Goal: Information Seeking & Learning: Learn about a topic

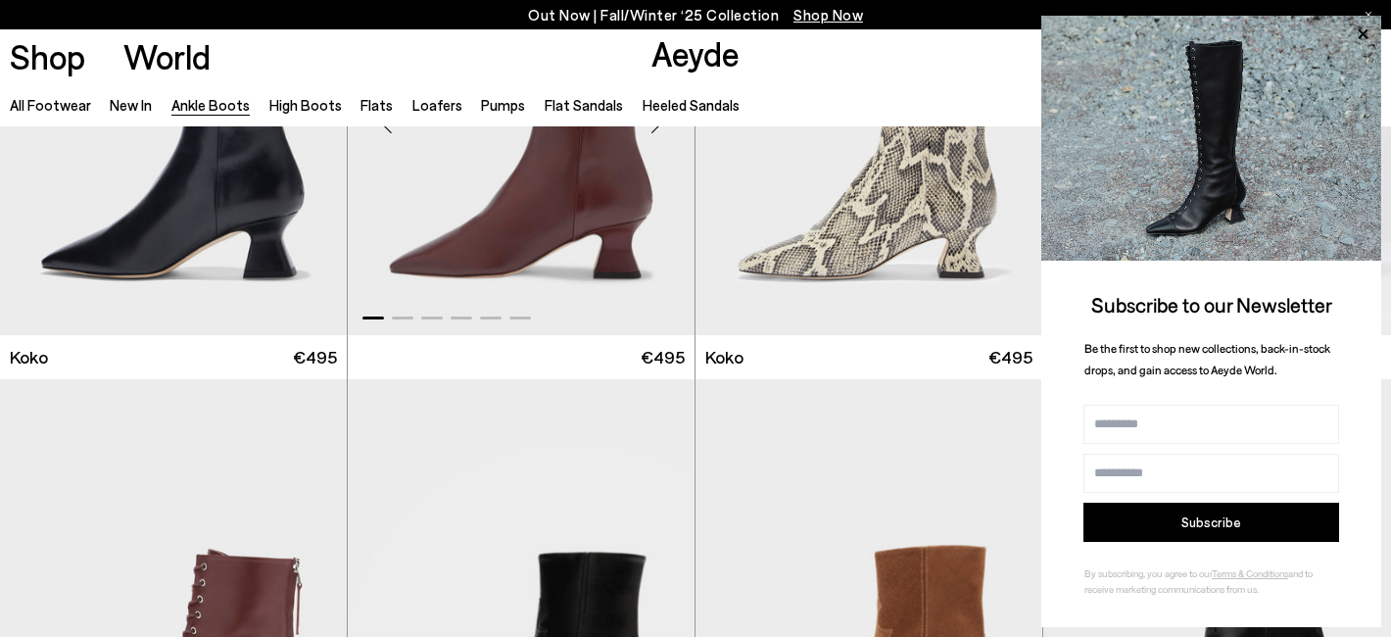
scroll to position [9312, 0]
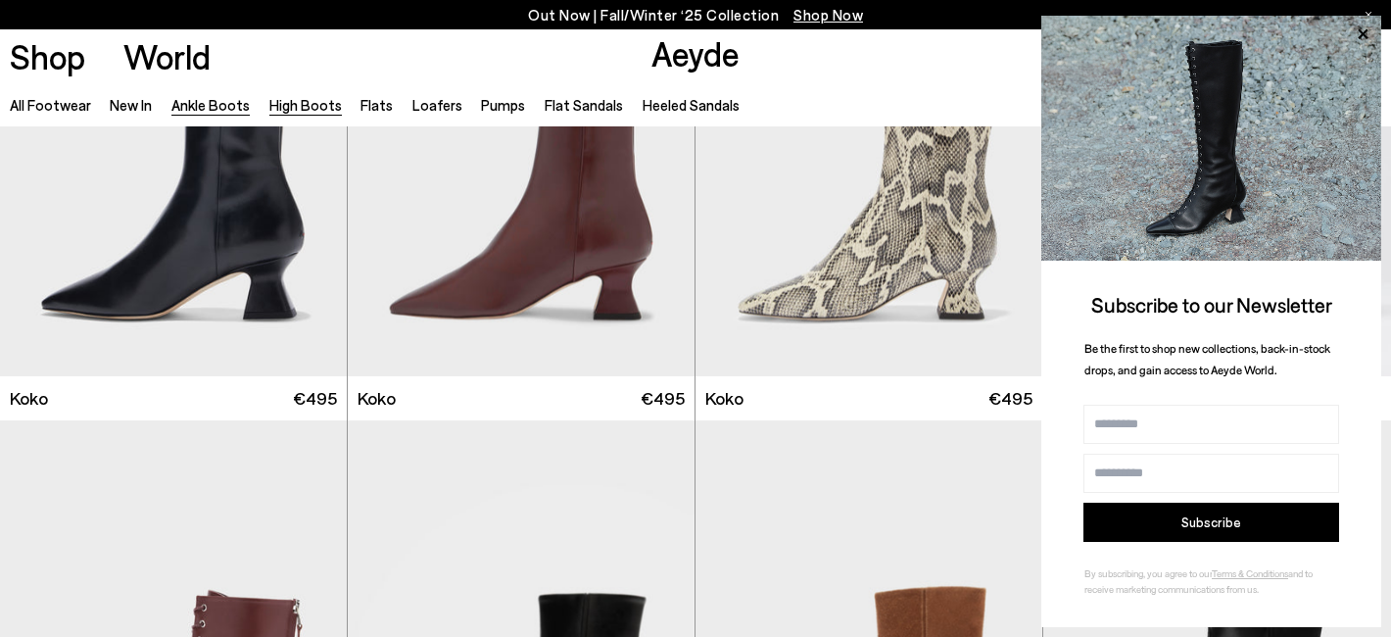
click at [274, 106] on link "High Boots" at bounding box center [305, 105] width 73 height 18
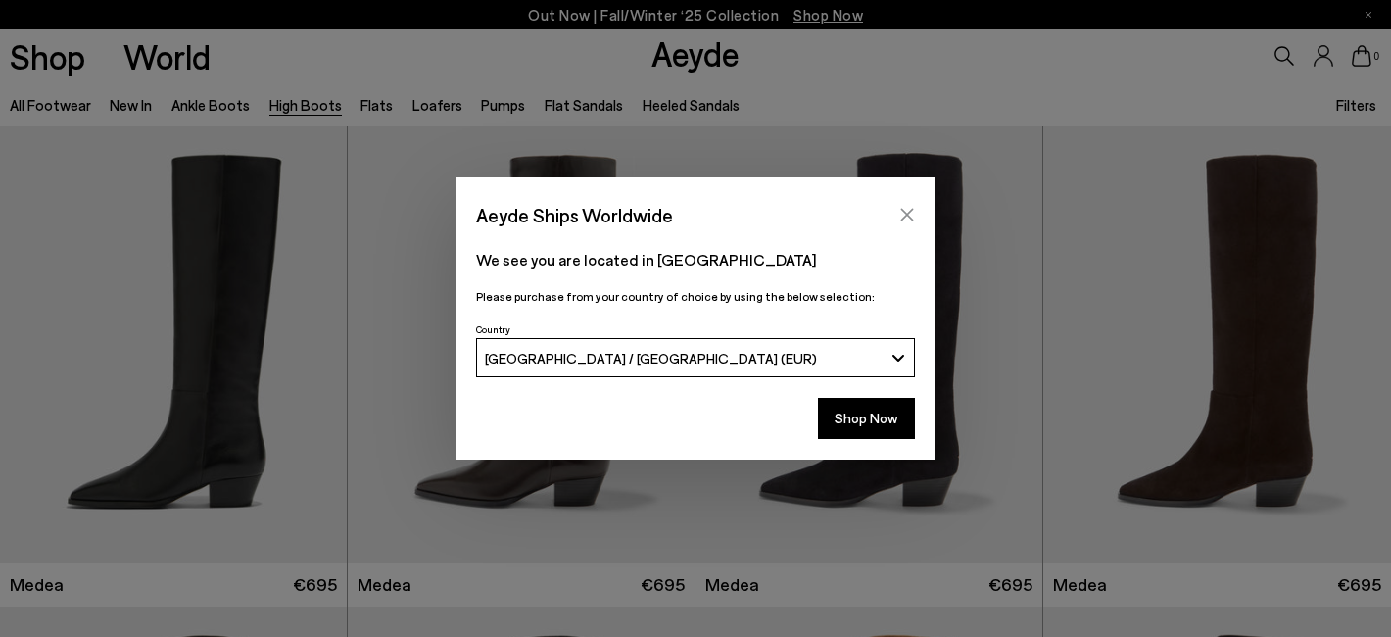
click at [911, 209] on icon "Close" at bounding box center [907, 215] width 13 height 13
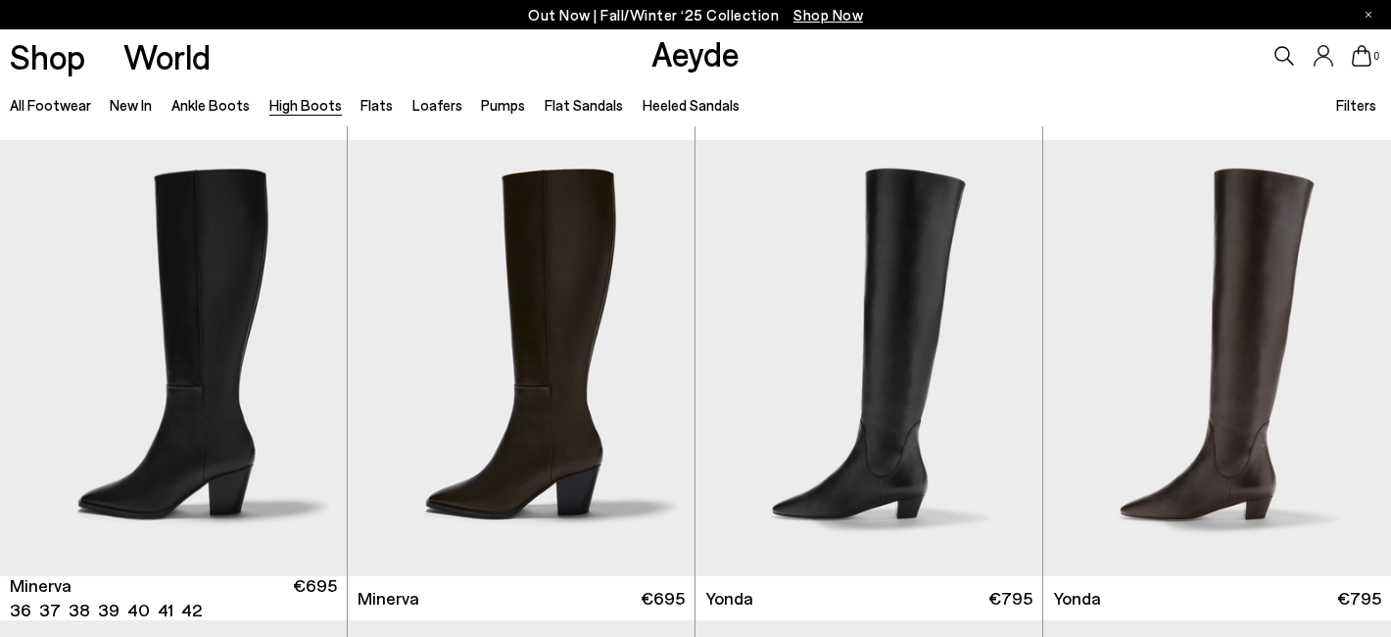
scroll to position [1047, 0]
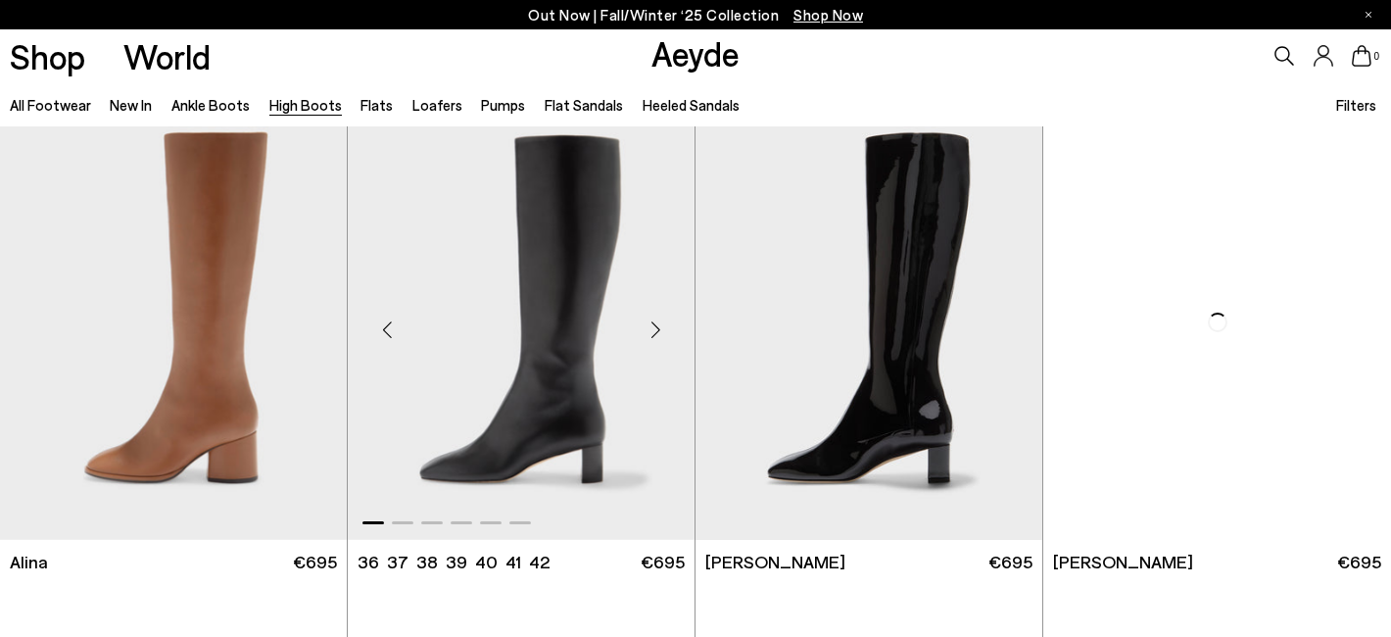
scroll to position [2900, 0]
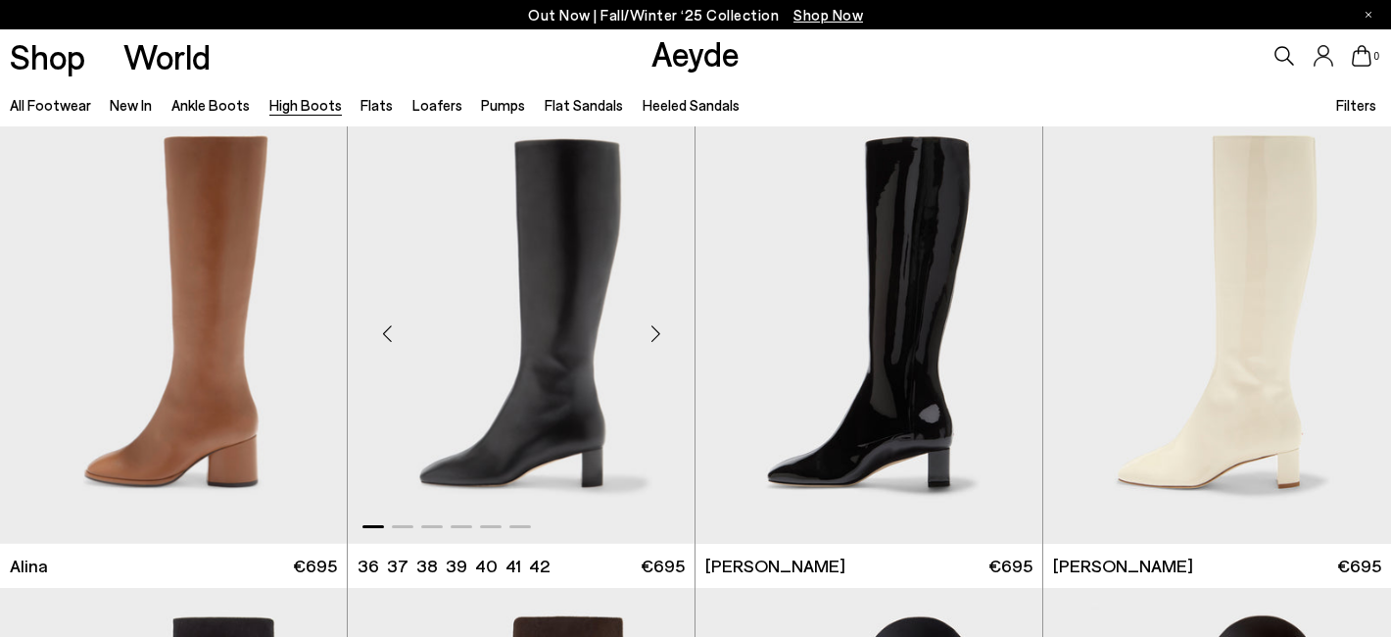
click at [657, 327] on div "Next slide" at bounding box center [655, 334] width 59 height 59
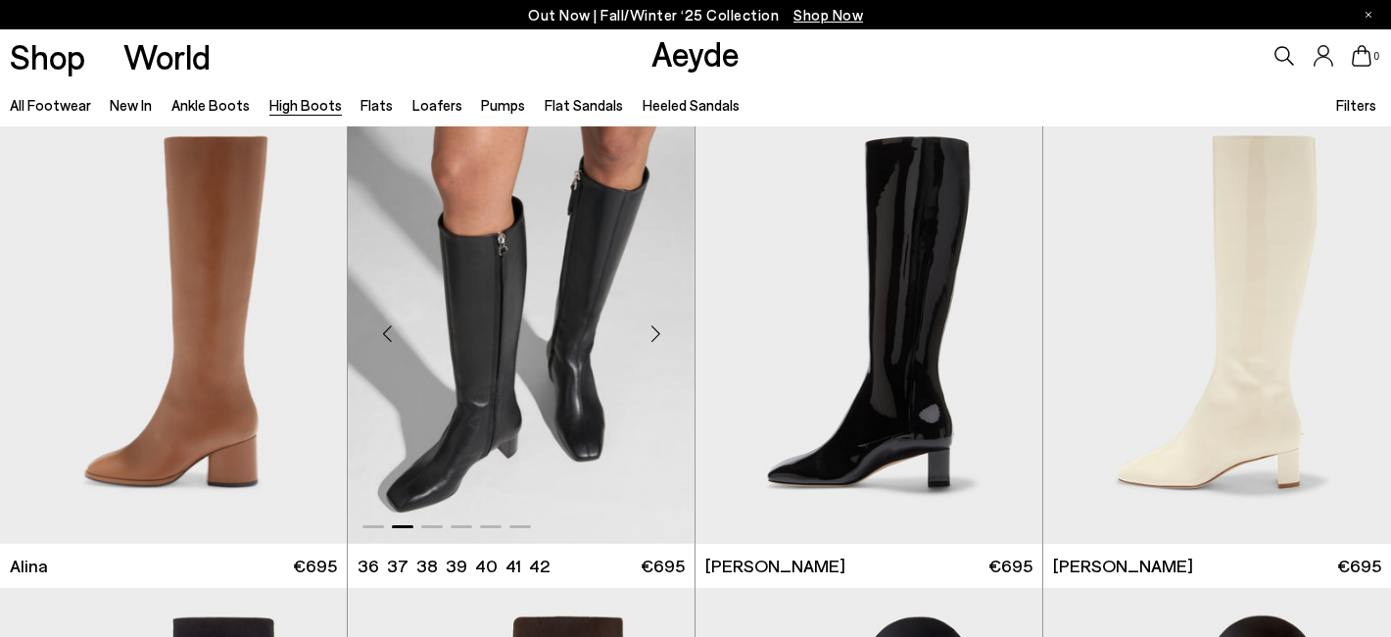
click at [657, 327] on div "Next slide" at bounding box center [655, 334] width 59 height 59
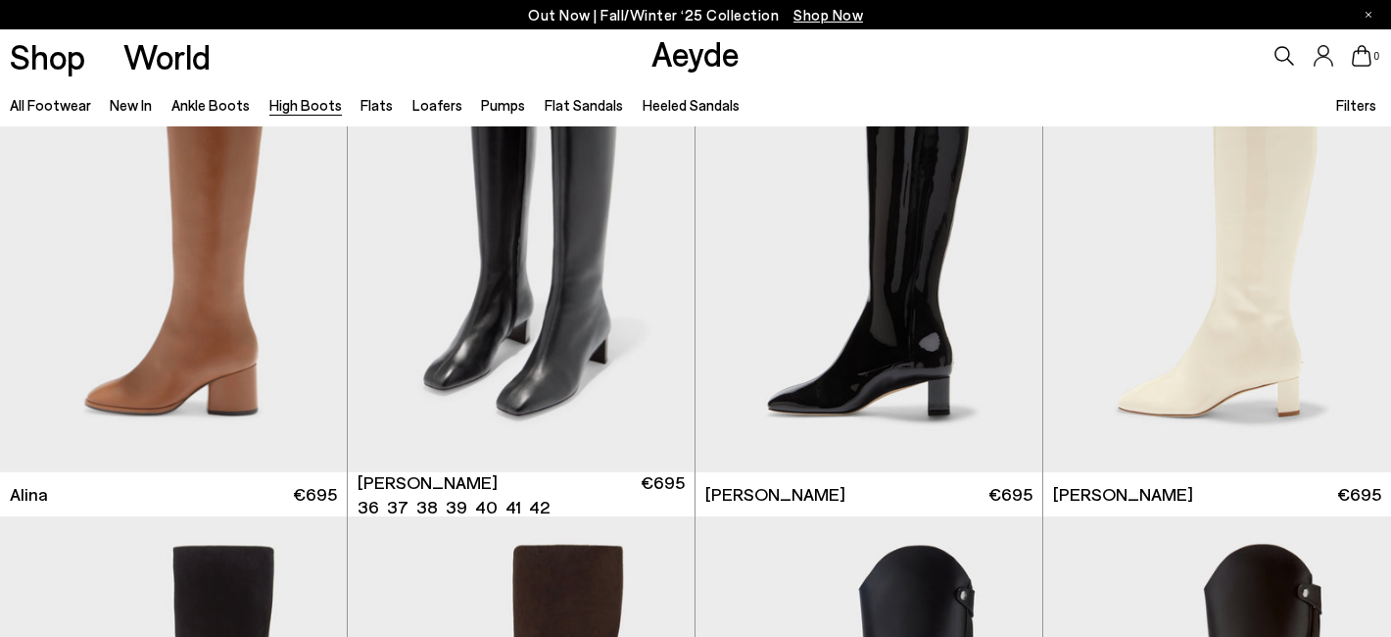
scroll to position [2917, 0]
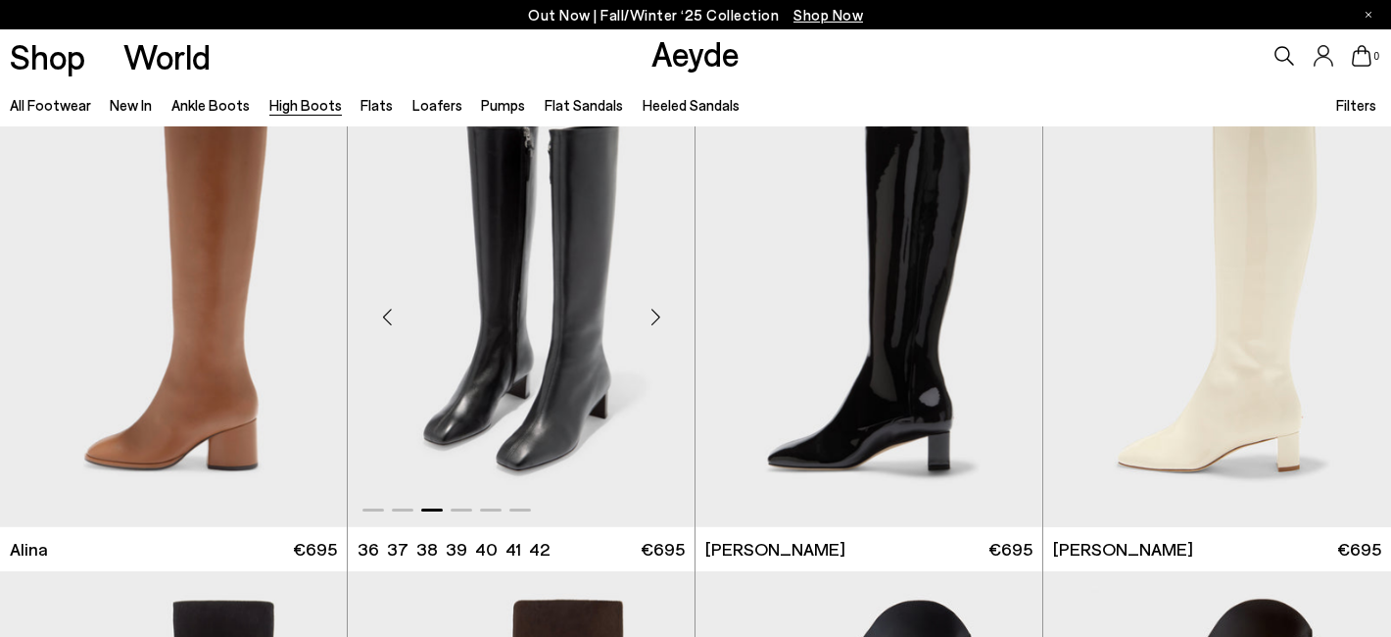
click at [660, 315] on div "Next slide" at bounding box center [655, 317] width 59 height 59
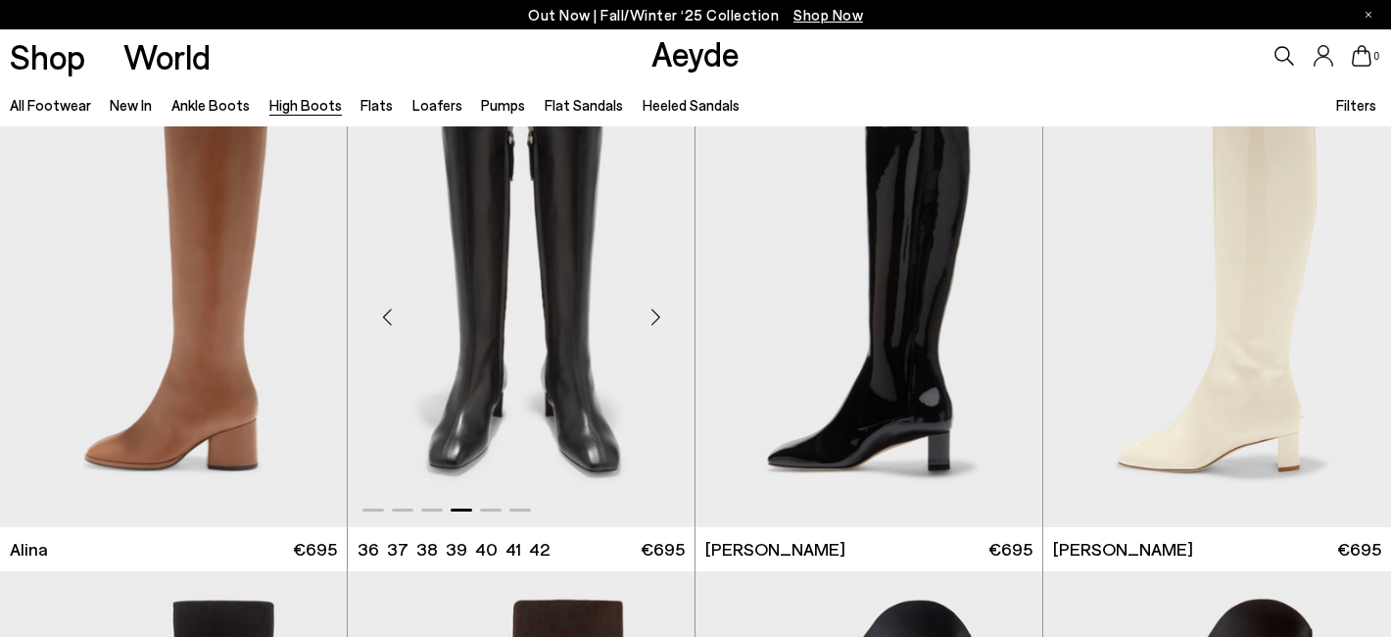
click at [660, 315] on div "Next slide" at bounding box center [655, 317] width 59 height 59
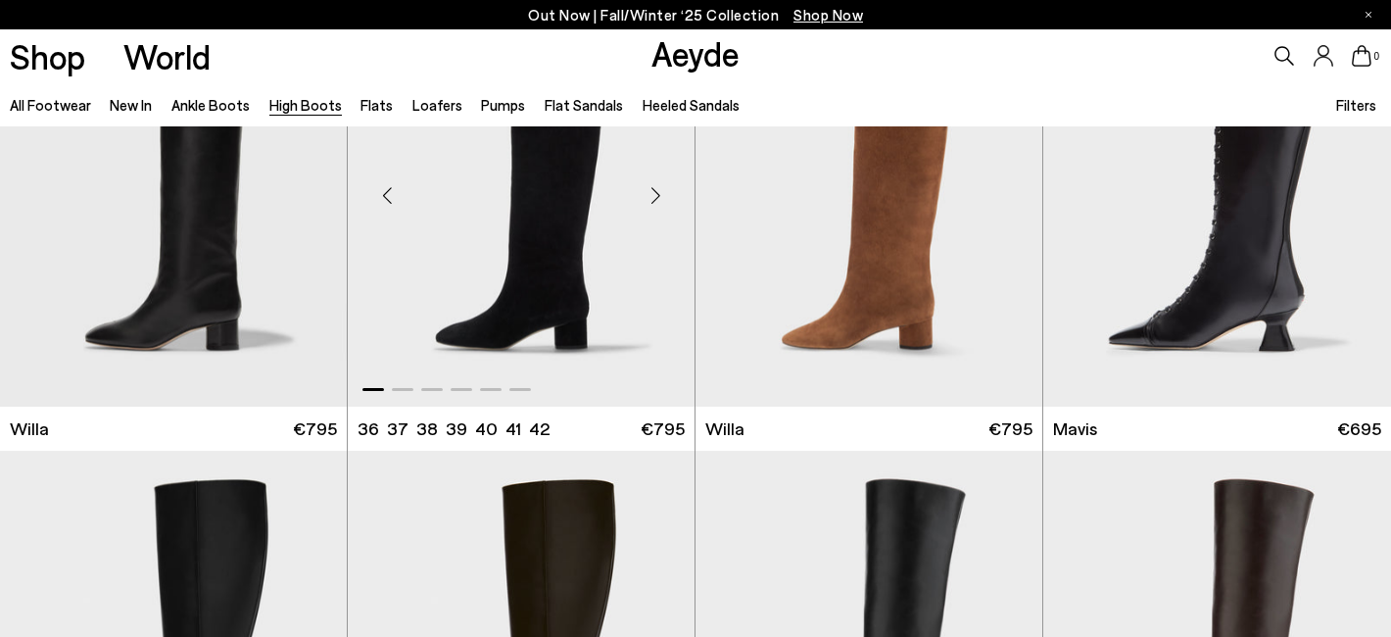
scroll to position [639, 0]
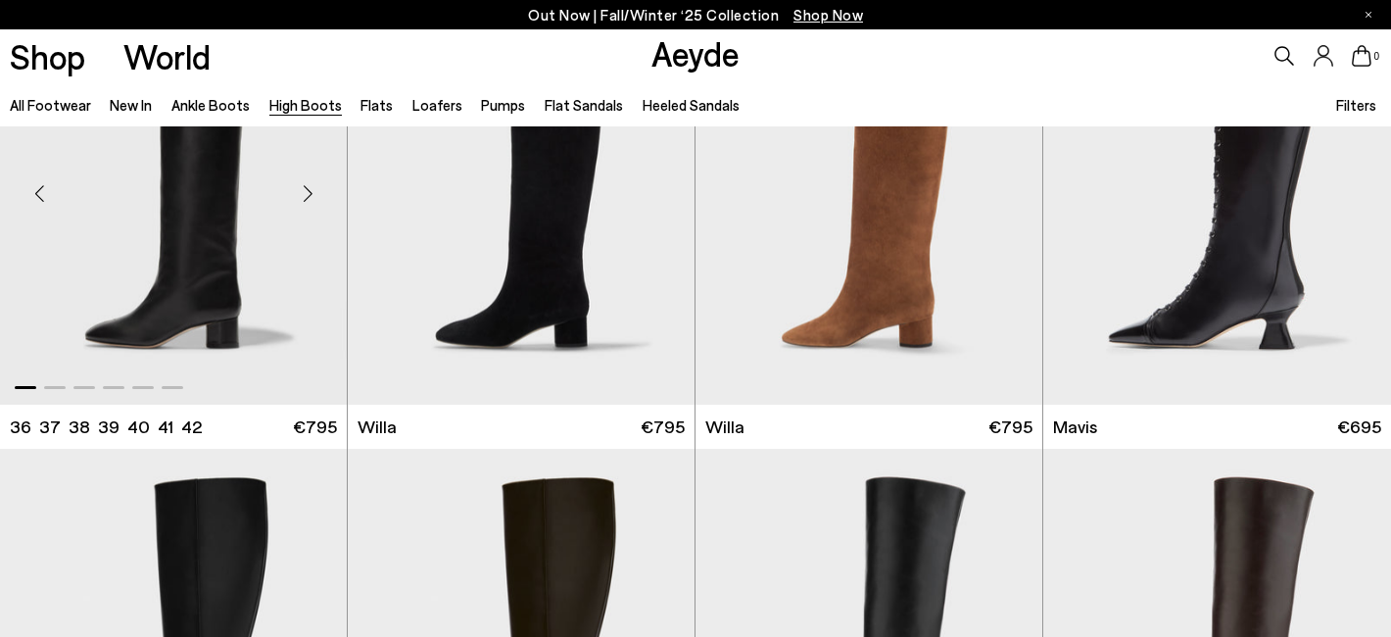
click at [246, 227] on img "1 / 6" at bounding box center [173, 186] width 347 height 436
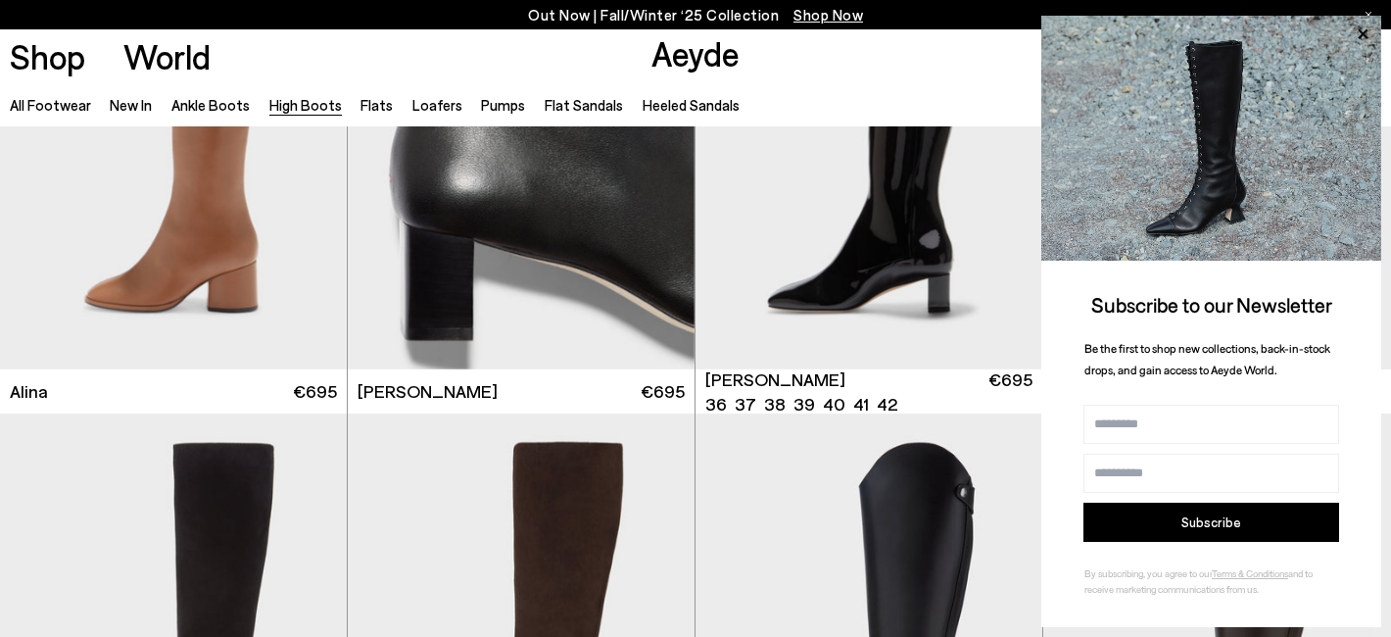
scroll to position [3076, 0]
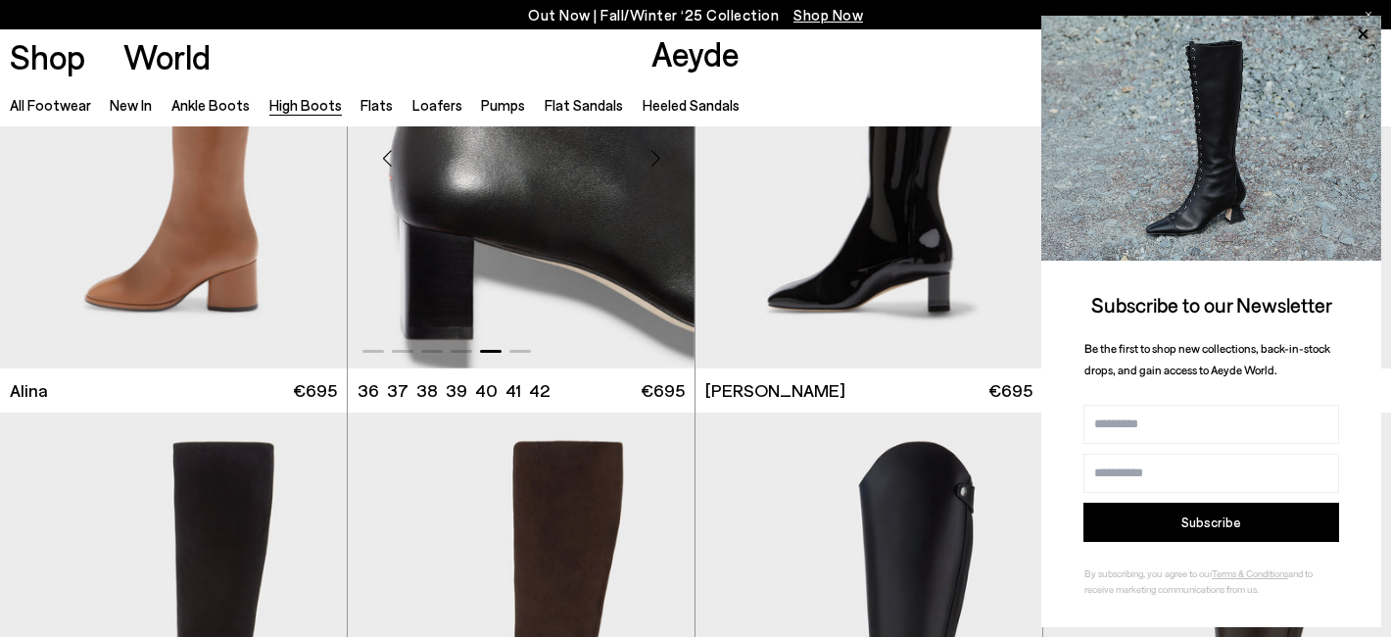
click at [543, 270] on img "5 / 6" at bounding box center [521, 150] width 347 height 436
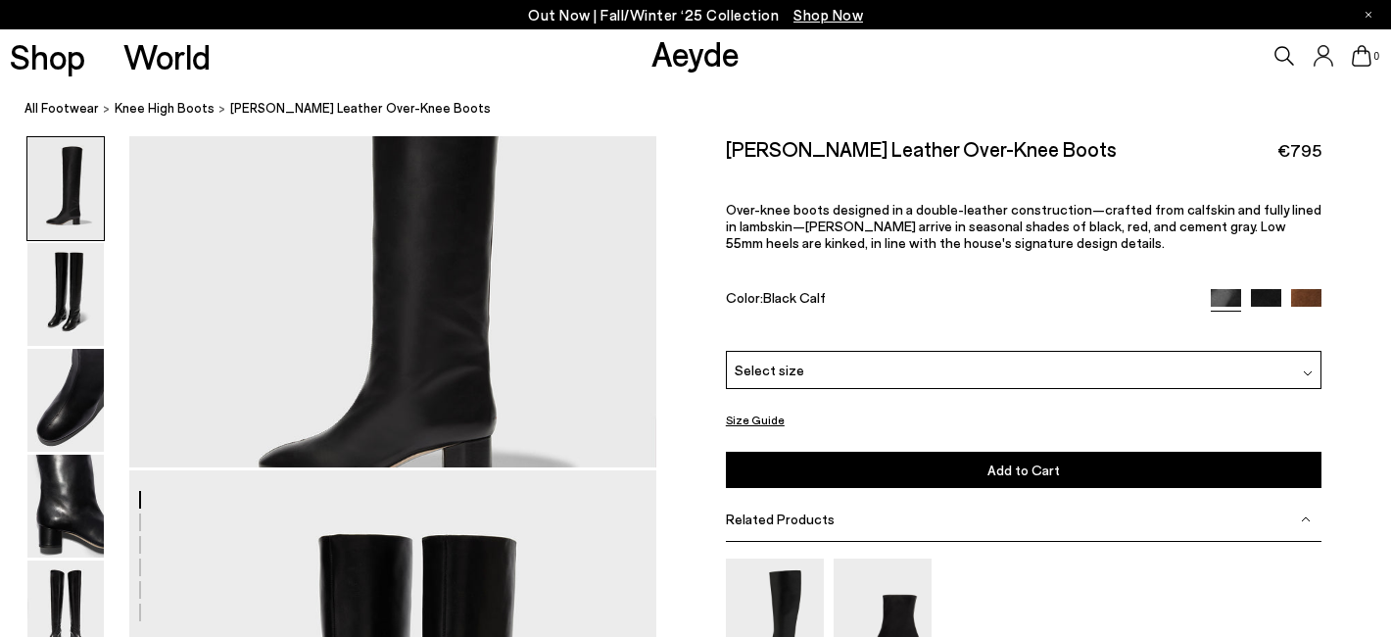
scroll to position [181, 0]
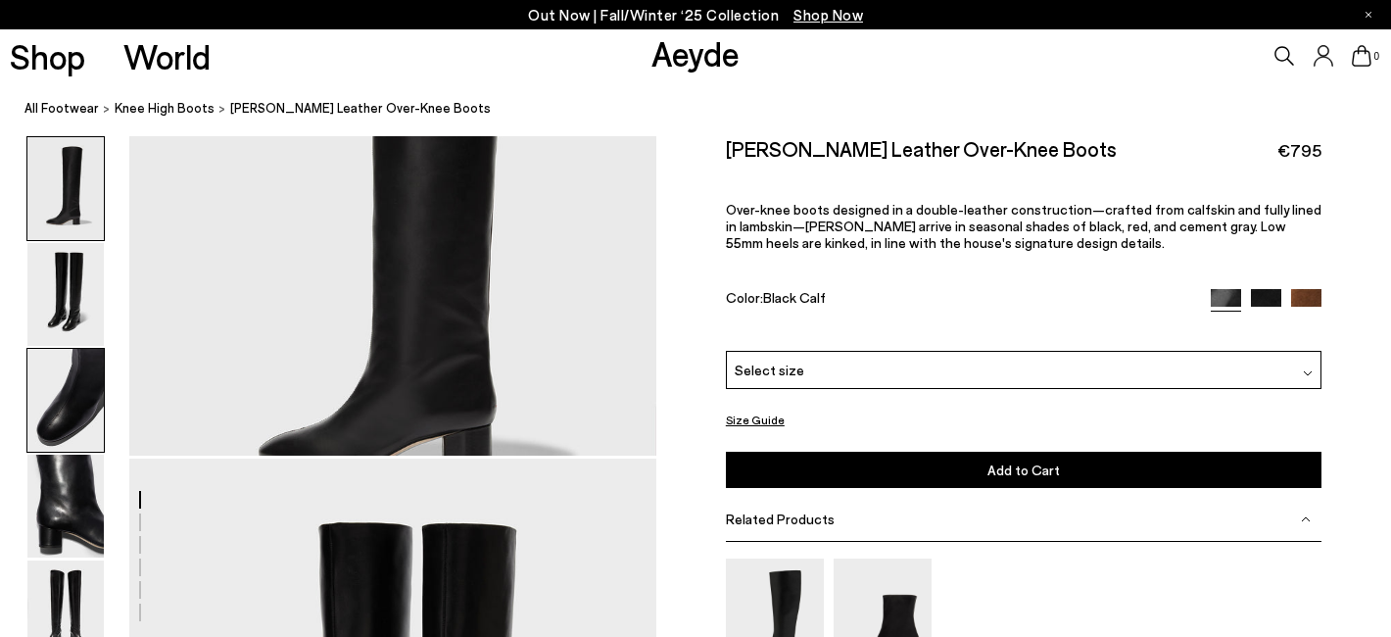
click at [101, 379] on img at bounding box center [65, 400] width 76 height 103
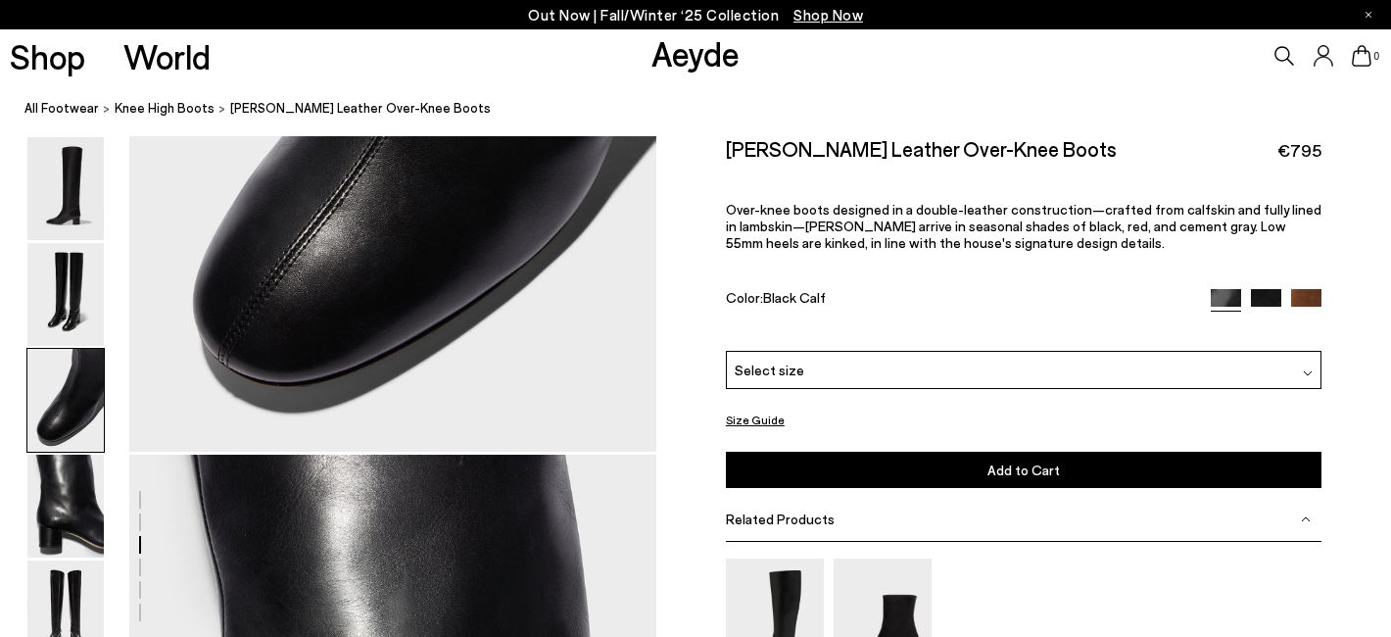
scroll to position [1666, 0]
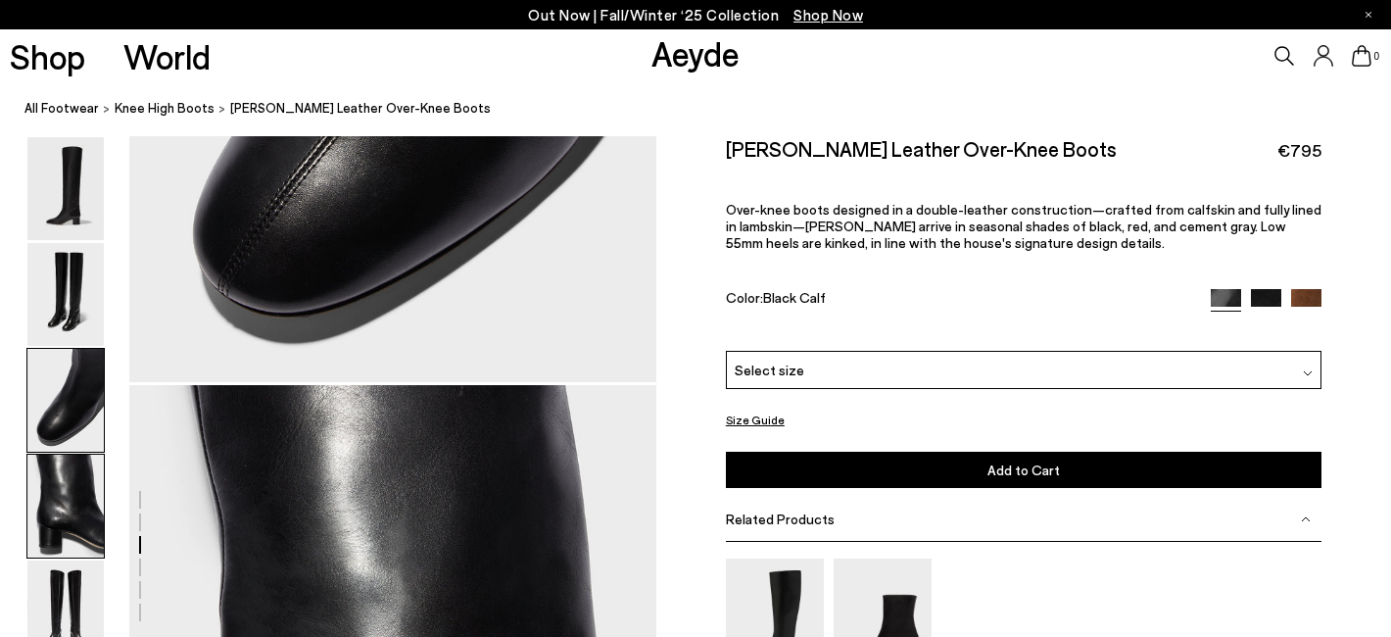
click at [73, 480] on img at bounding box center [65, 506] width 76 height 103
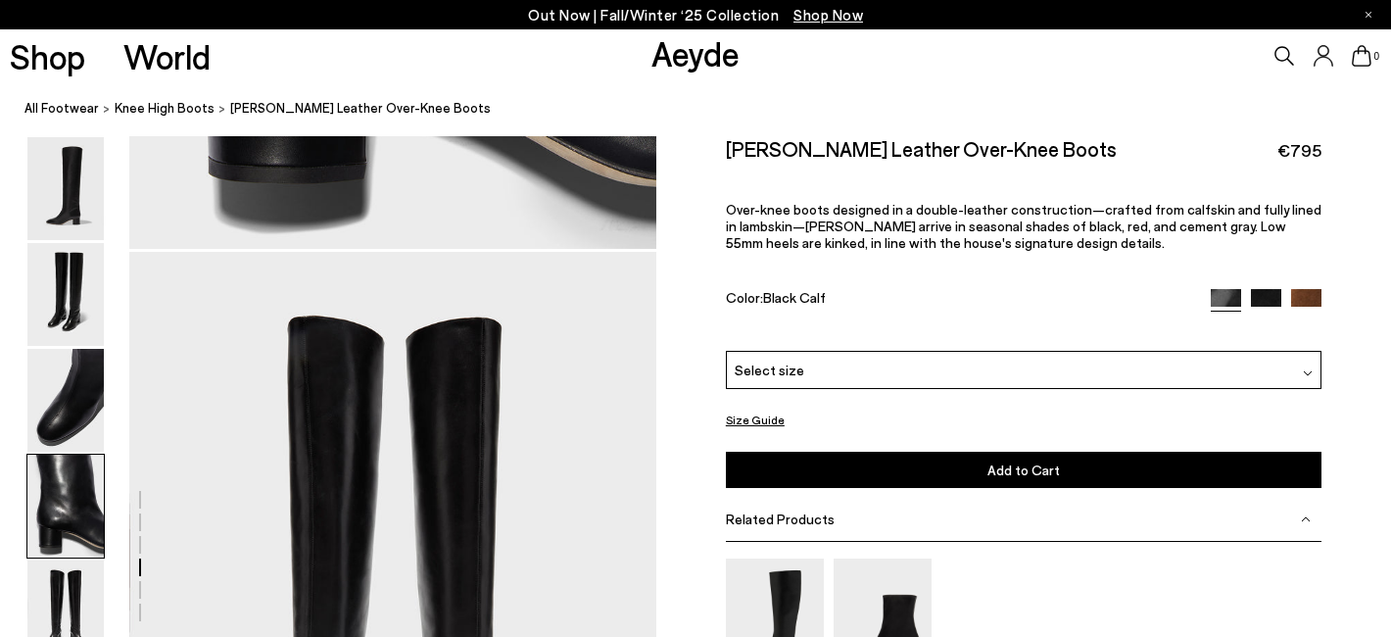
scroll to position [2520, 0]
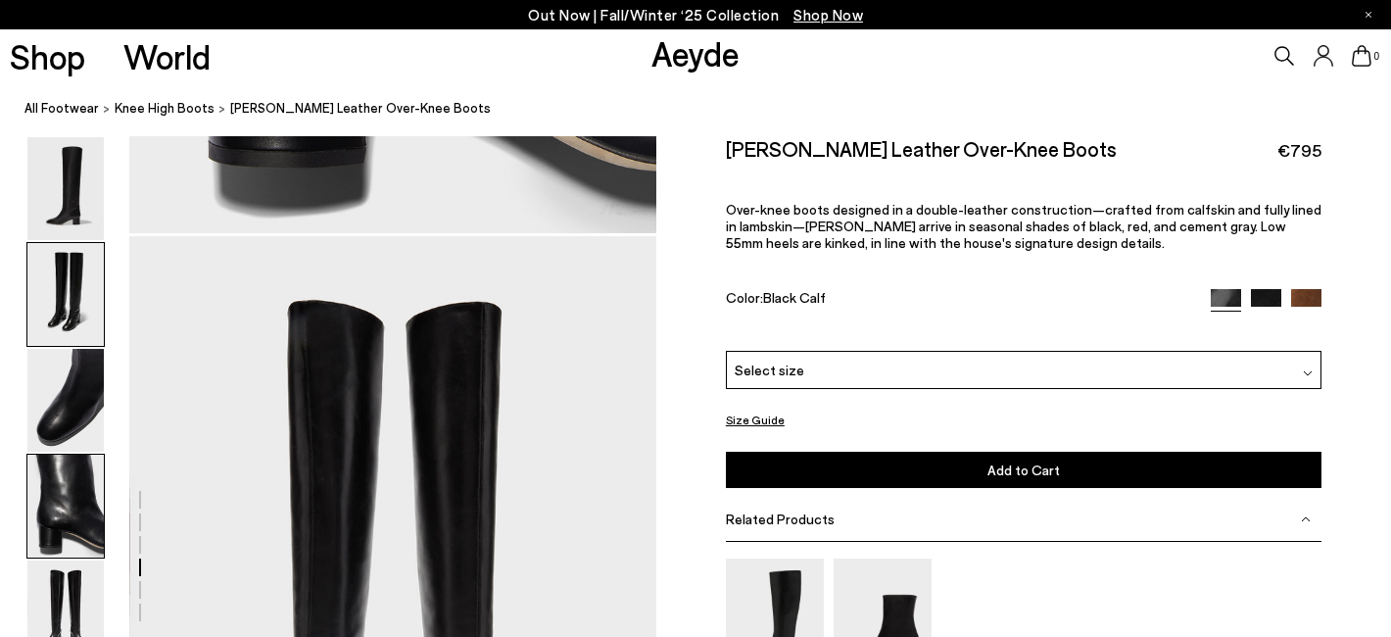
click at [67, 288] on img at bounding box center [65, 294] width 76 height 103
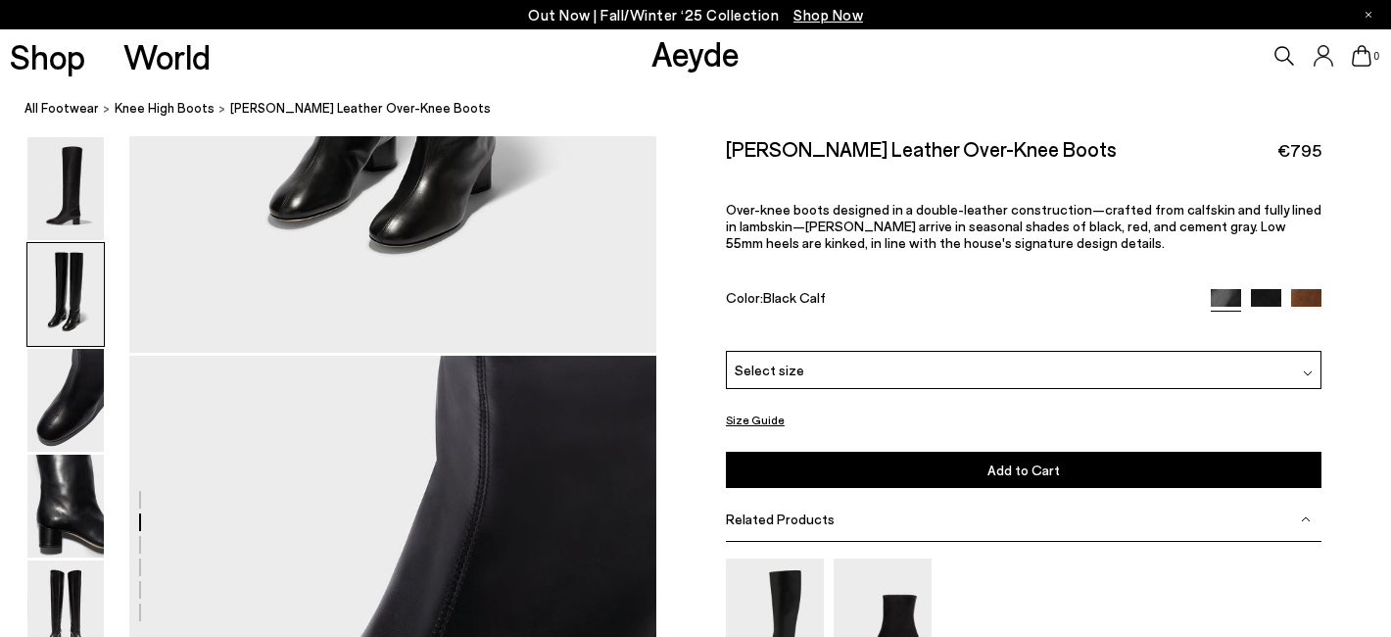
scroll to position [1066, 0]
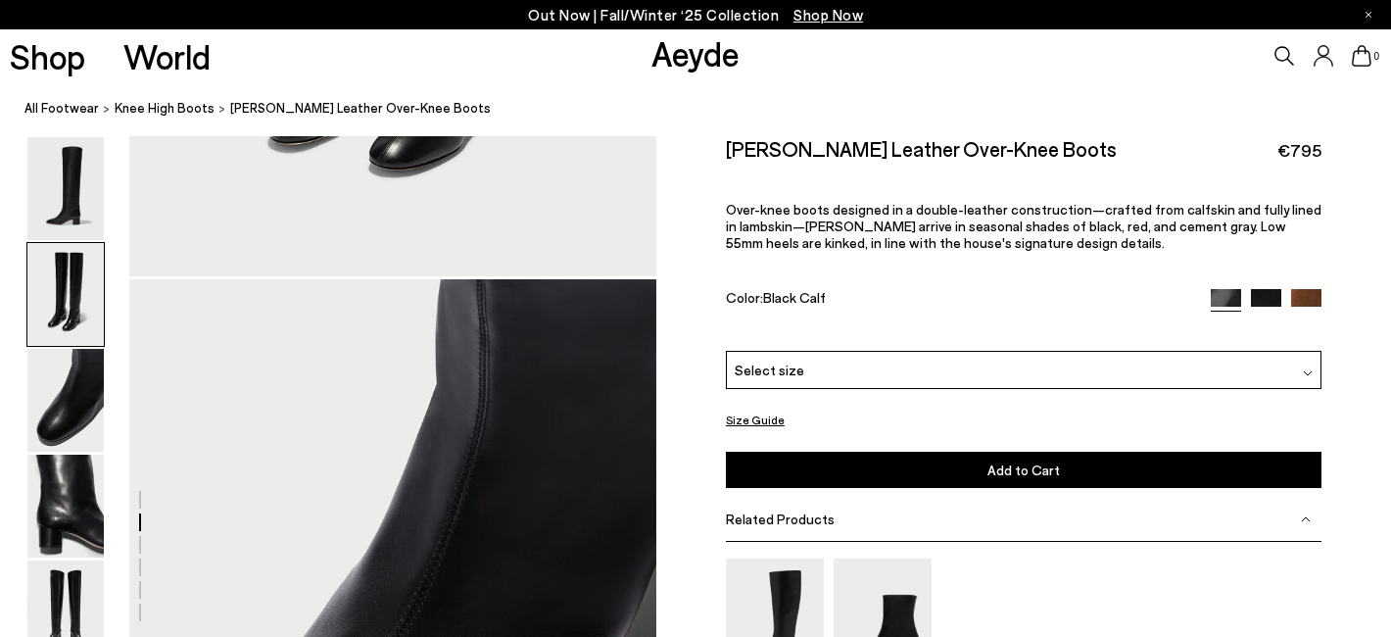
click at [1352, 212] on div "Size Guide Shoes Belt Our shoes come in European sizing. The easiest way to mea…" at bounding box center [1024, 496] width 735 height 721
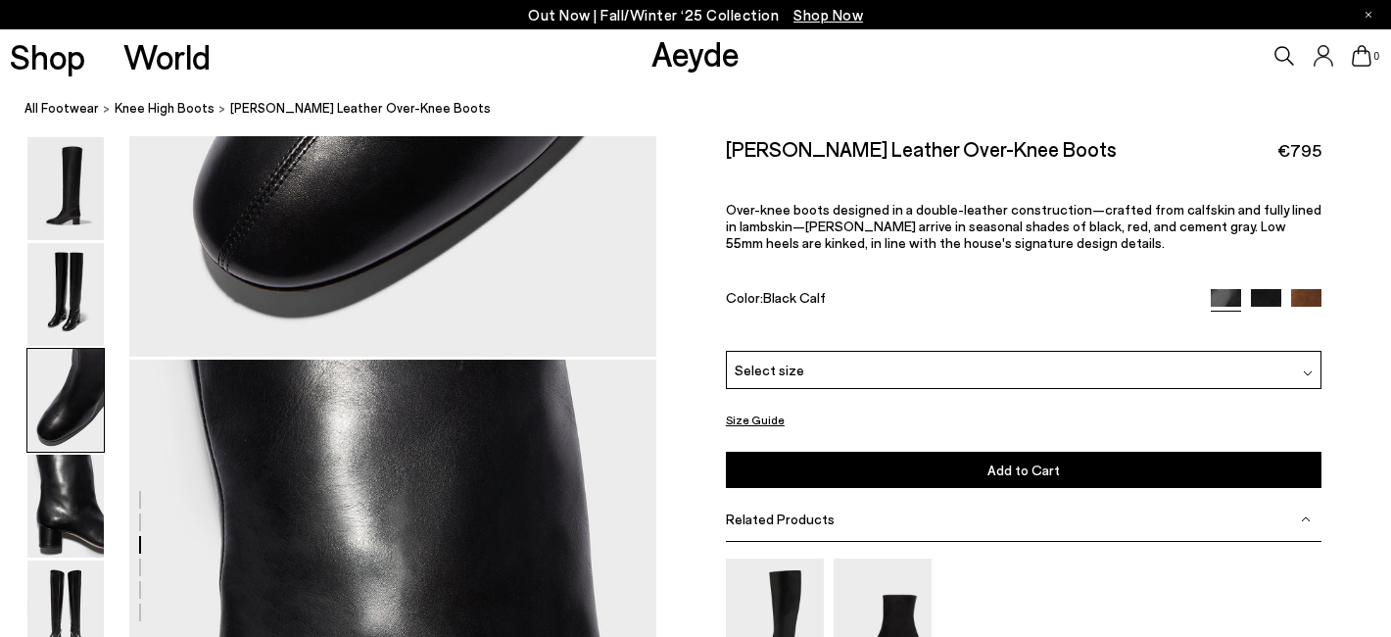
click at [1075, 599] on div "Catherine Dorothy" at bounding box center [1024, 646] width 596 height 174
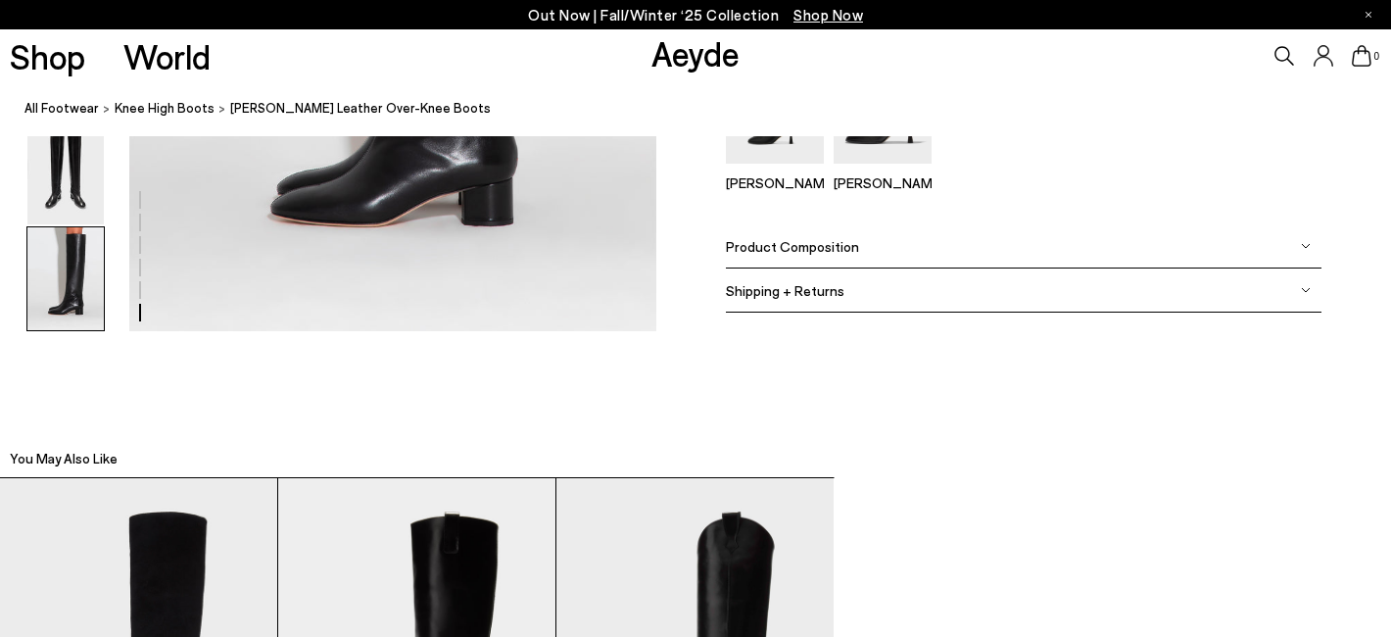
scroll to position [3807, 0]
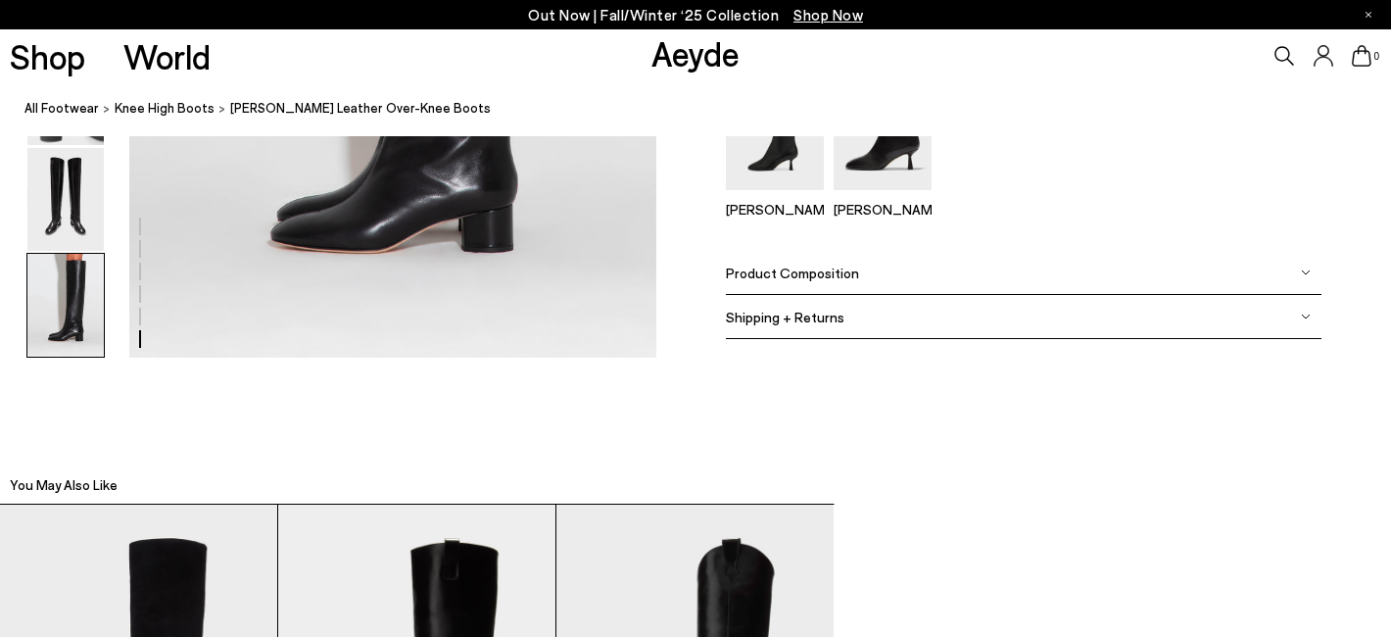
click at [799, 280] on span "Product Composition" at bounding box center [792, 272] width 133 height 17
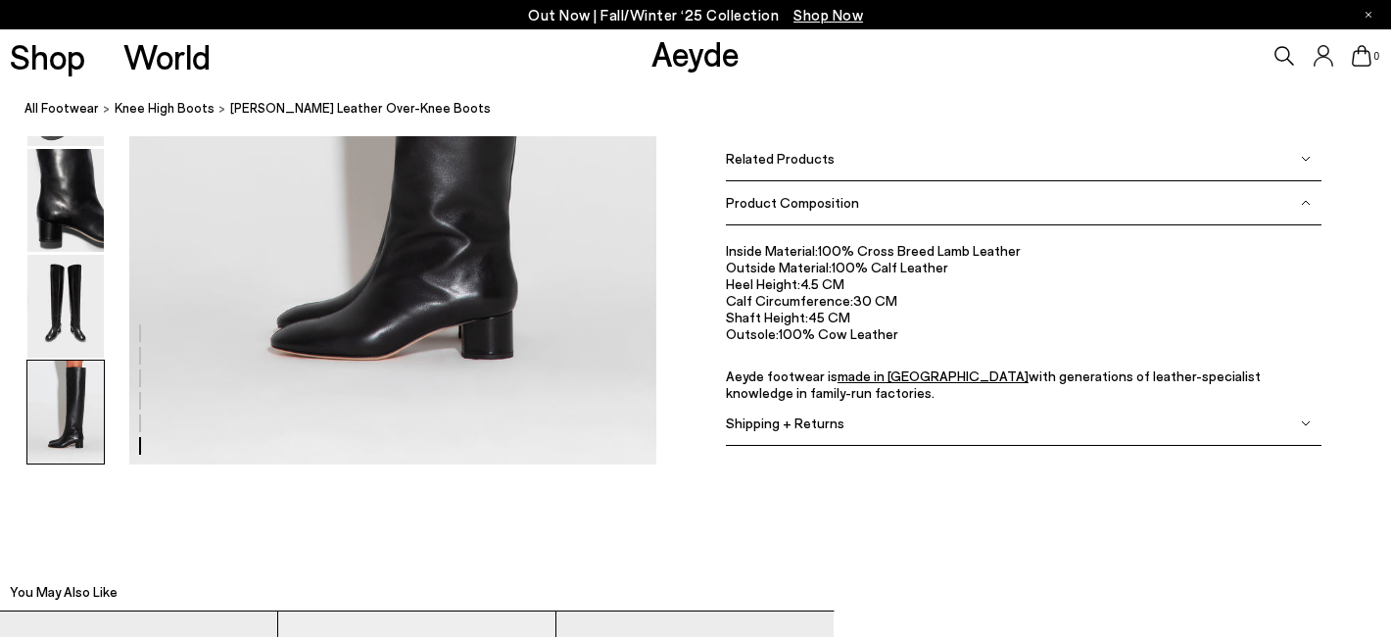
scroll to position [3699, 0]
click at [83, 412] on img at bounding box center [65, 414] width 76 height 103
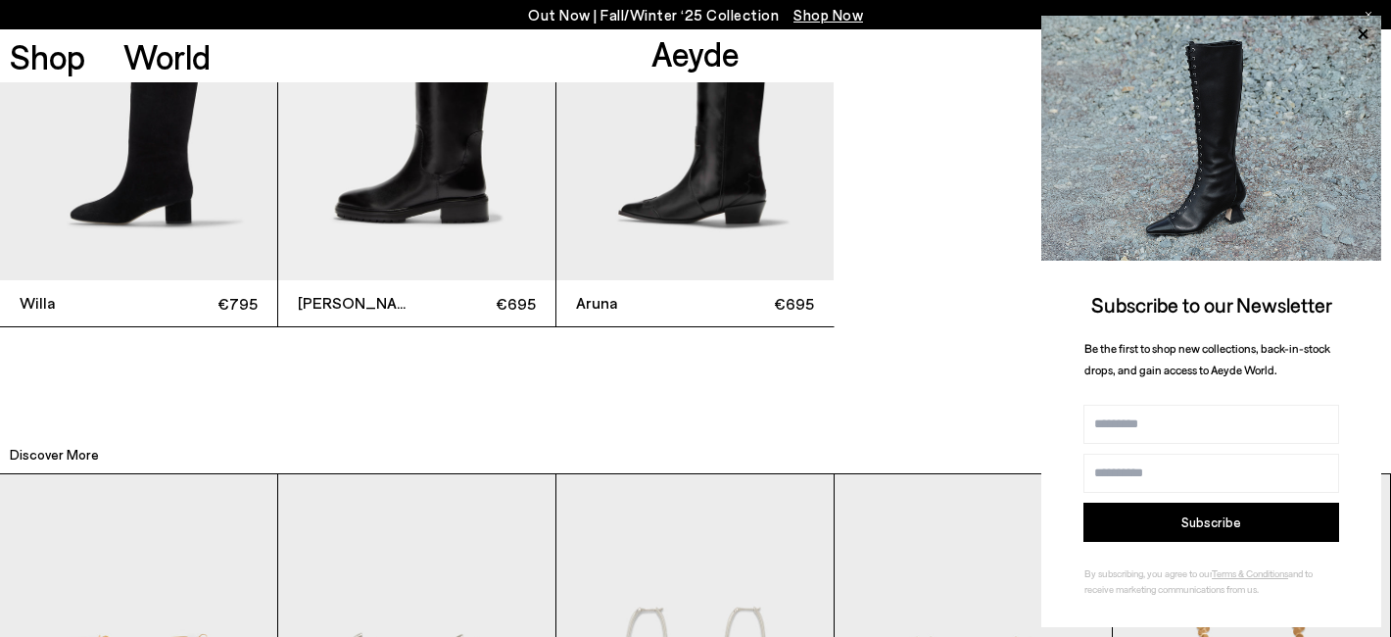
scroll to position [4309, 0]
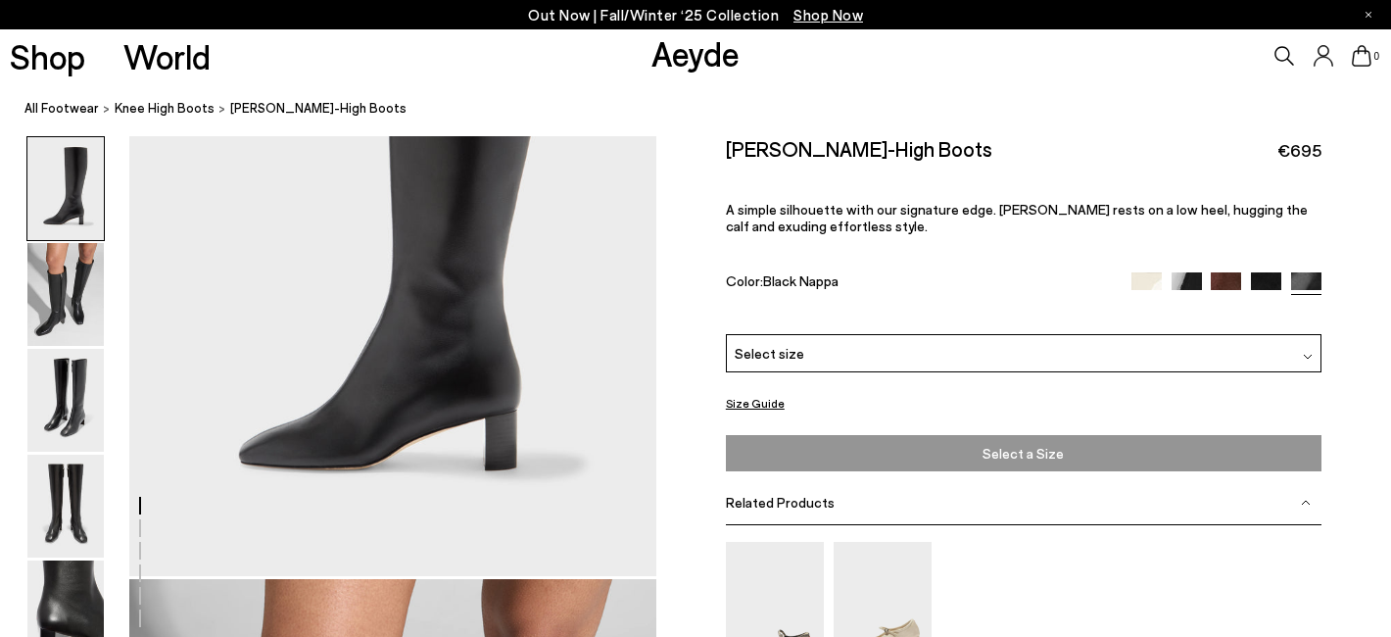
scroll to position [262, 0]
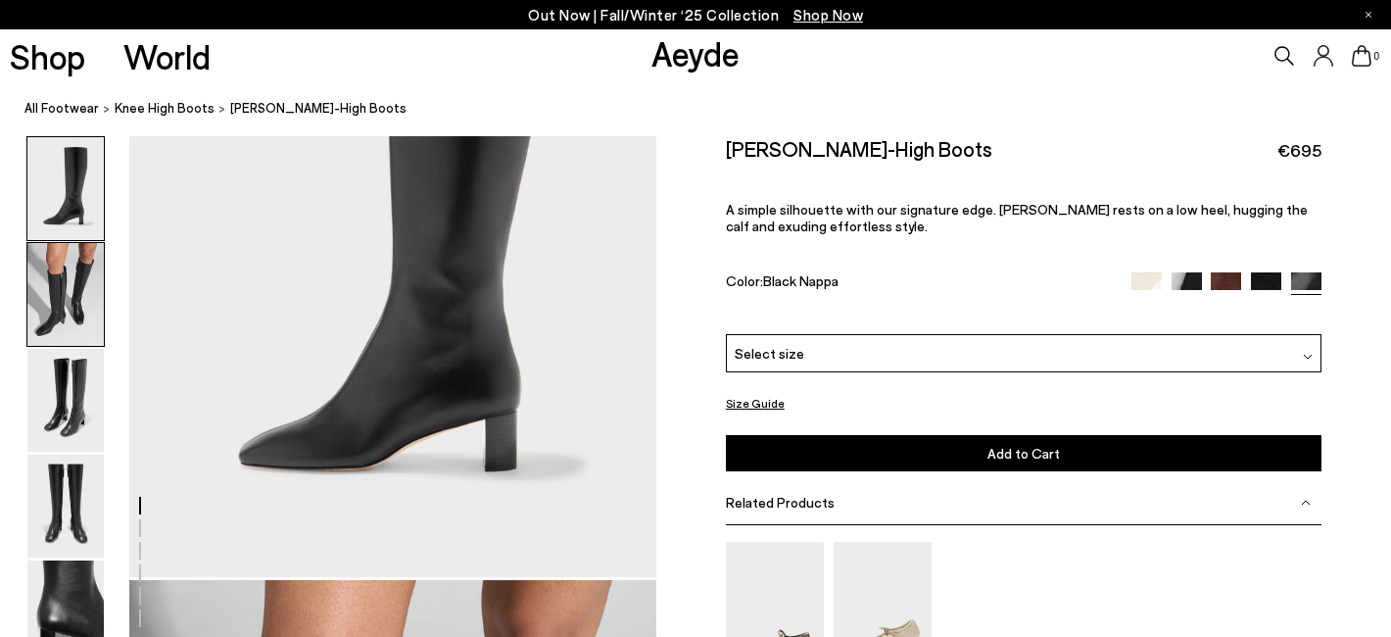
click at [54, 292] on img at bounding box center [65, 294] width 76 height 103
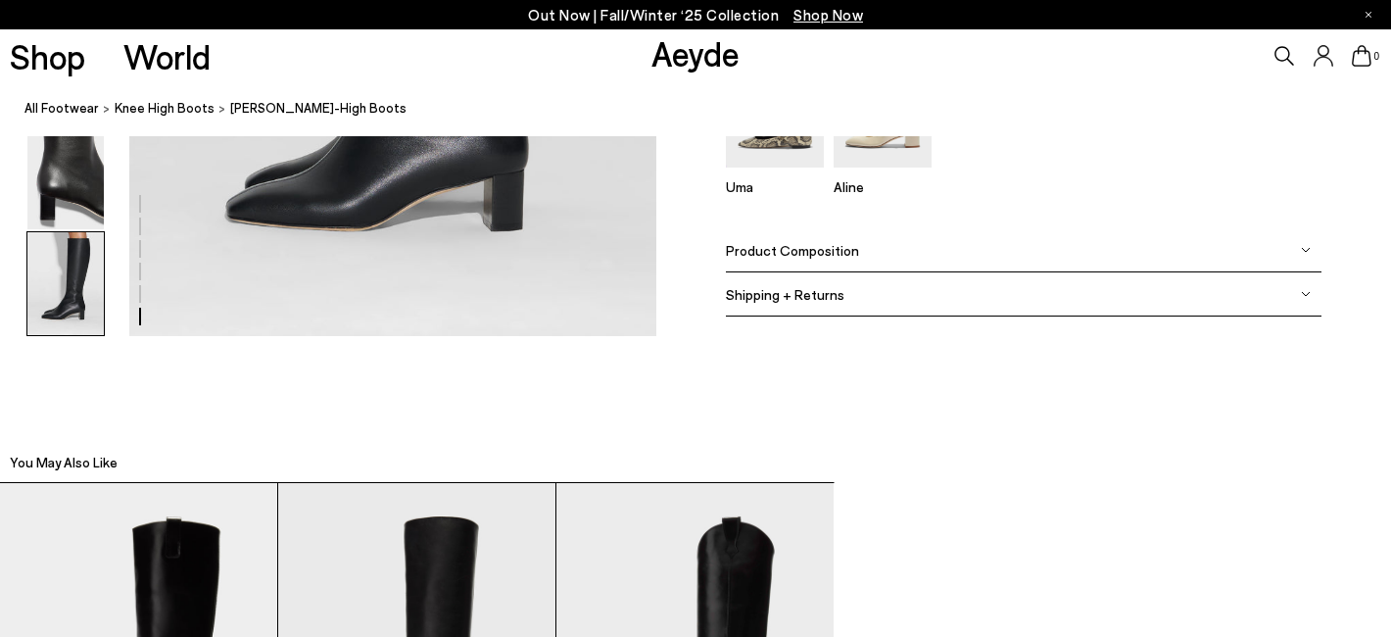
scroll to position [4032, 0]
click at [810, 250] on span "Product Composition" at bounding box center [792, 249] width 133 height 17
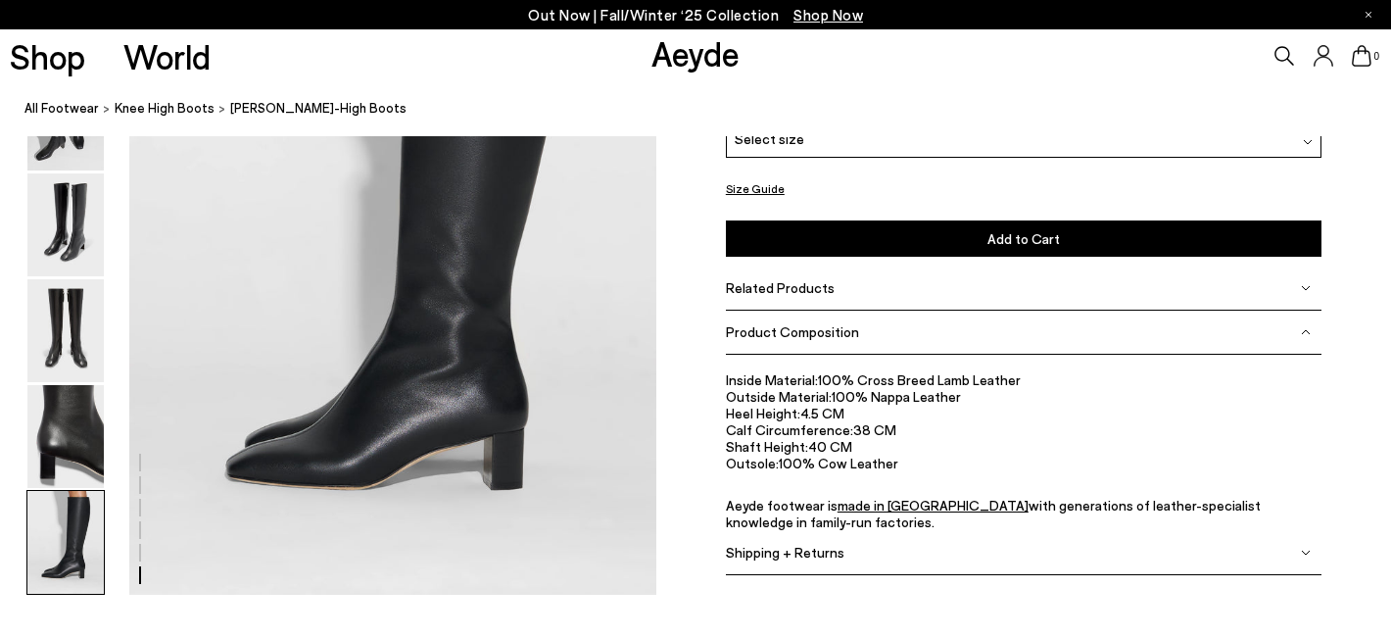
scroll to position [3773, 0]
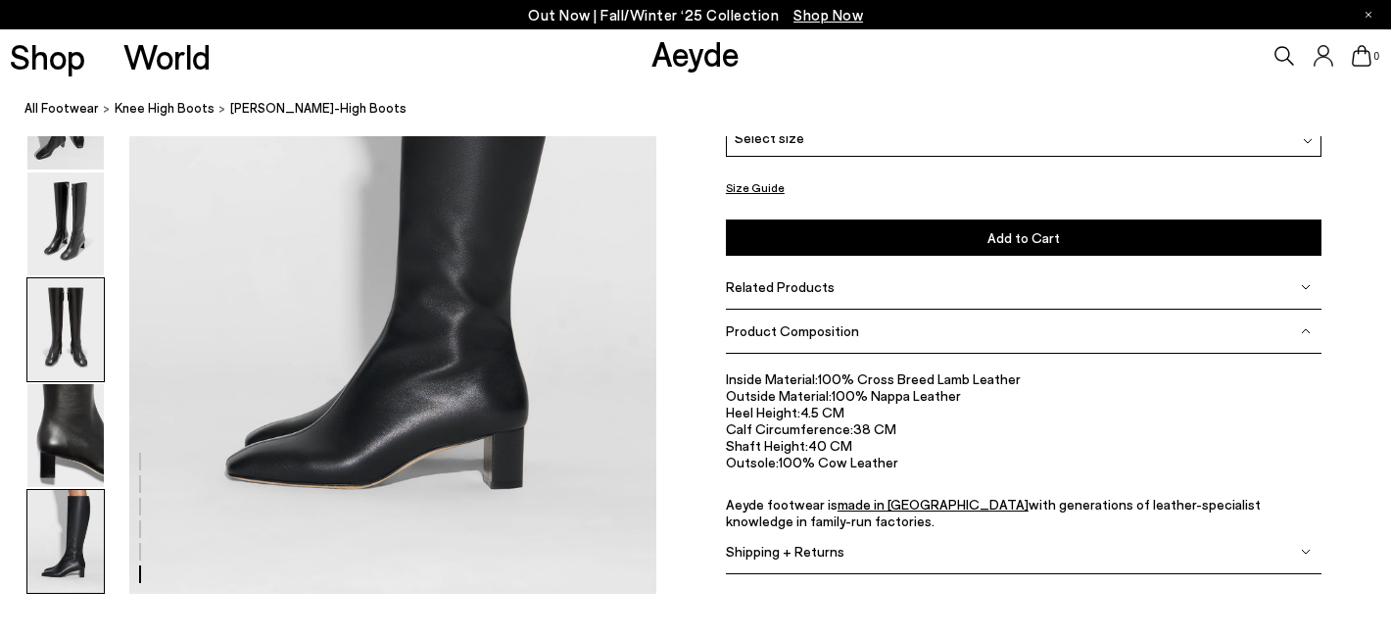
click at [52, 368] on img at bounding box center [65, 329] width 76 height 103
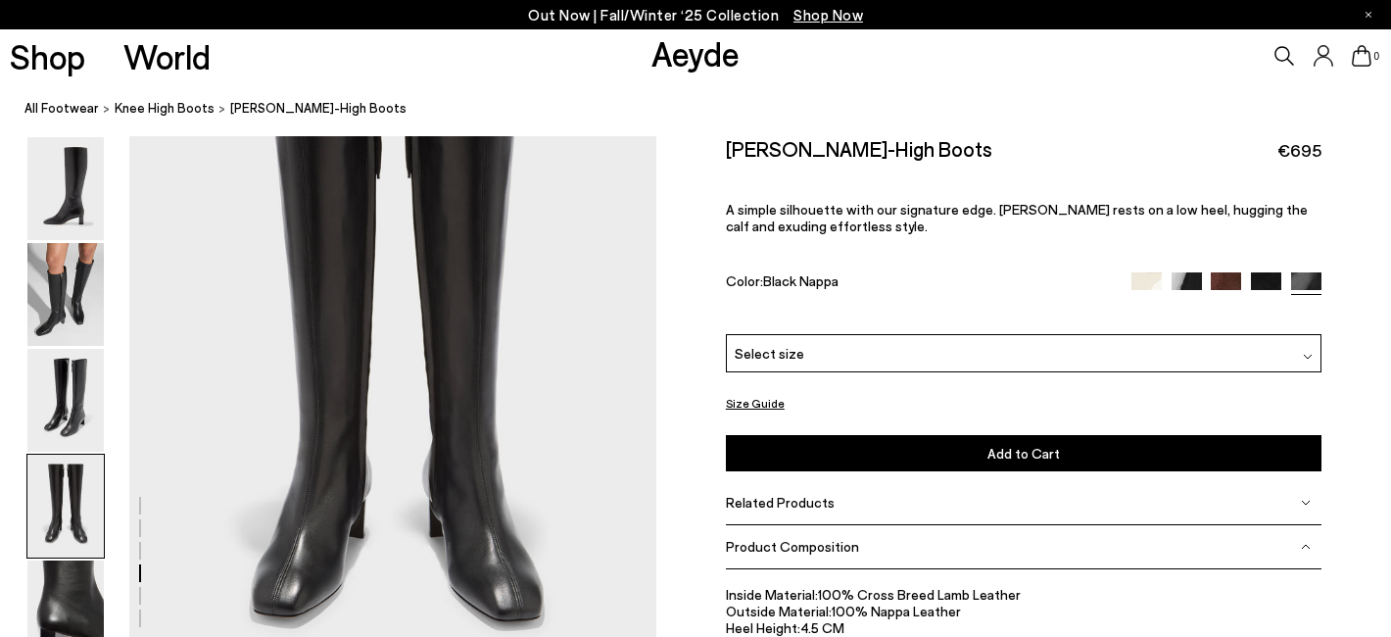
scroll to position [2232, 0]
